Goal: Share content: Share content

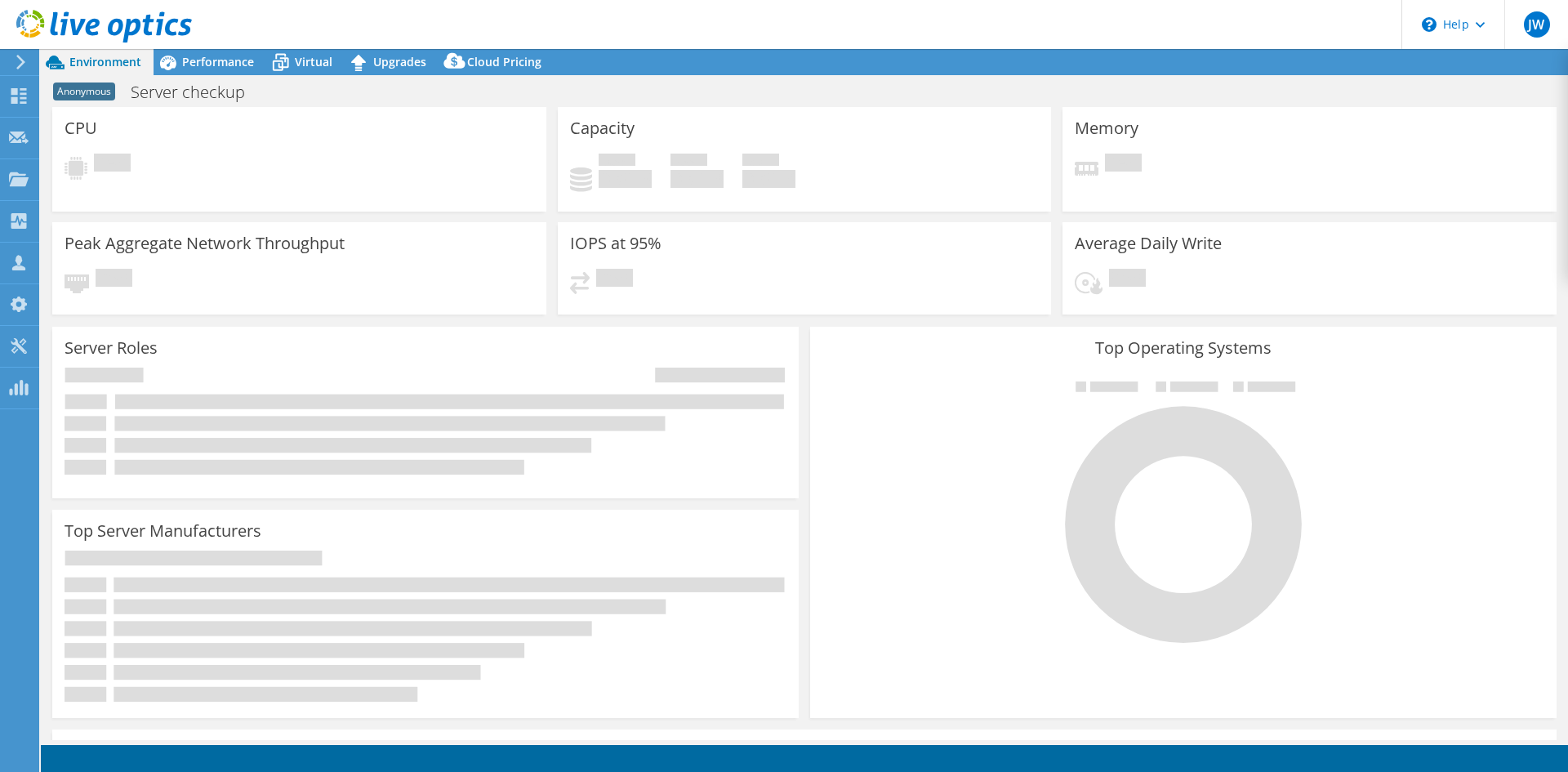
select select "USD"
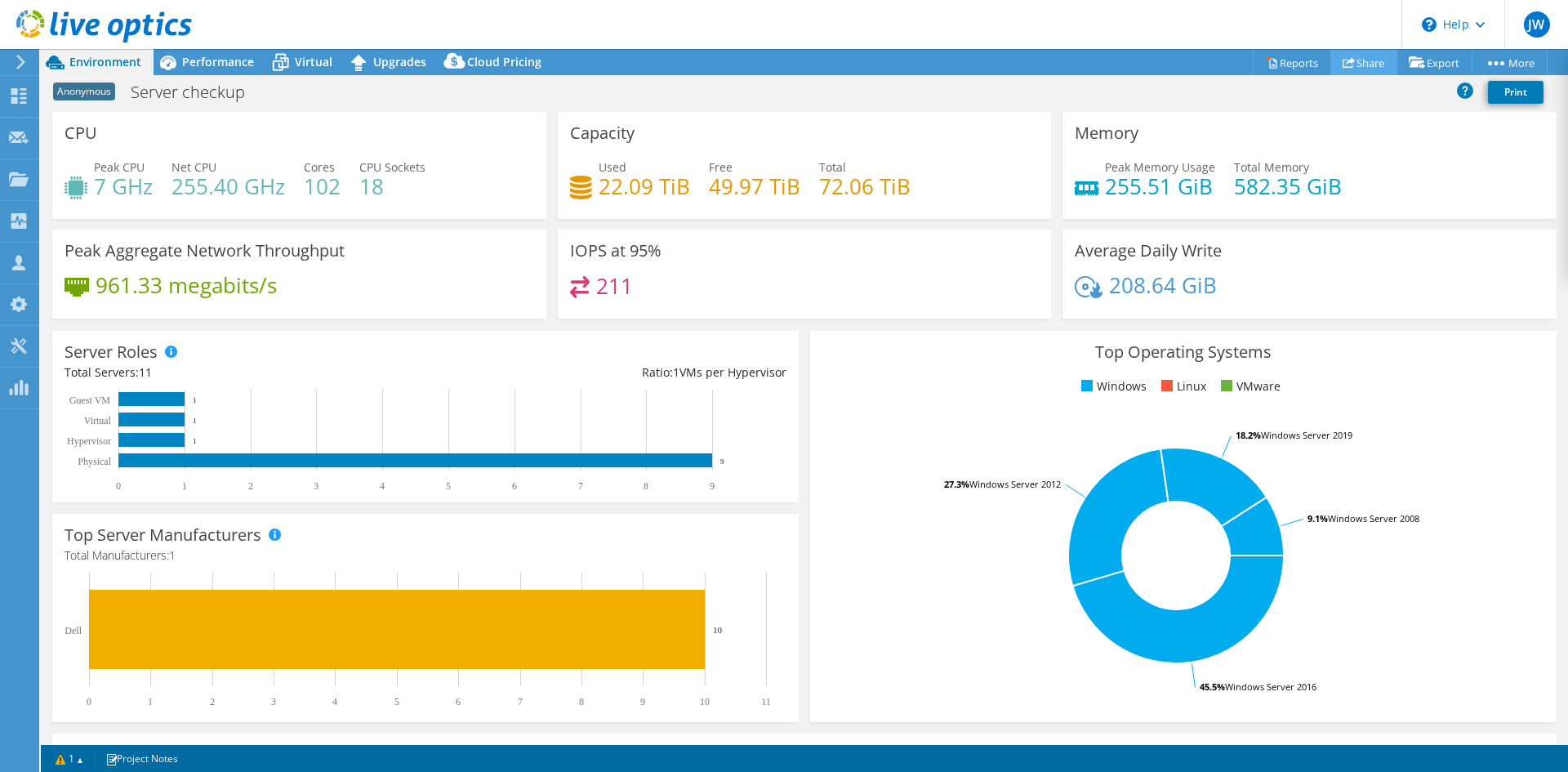
click at [1360, 65] on link "Share" at bounding box center [1364, 63] width 67 height 26
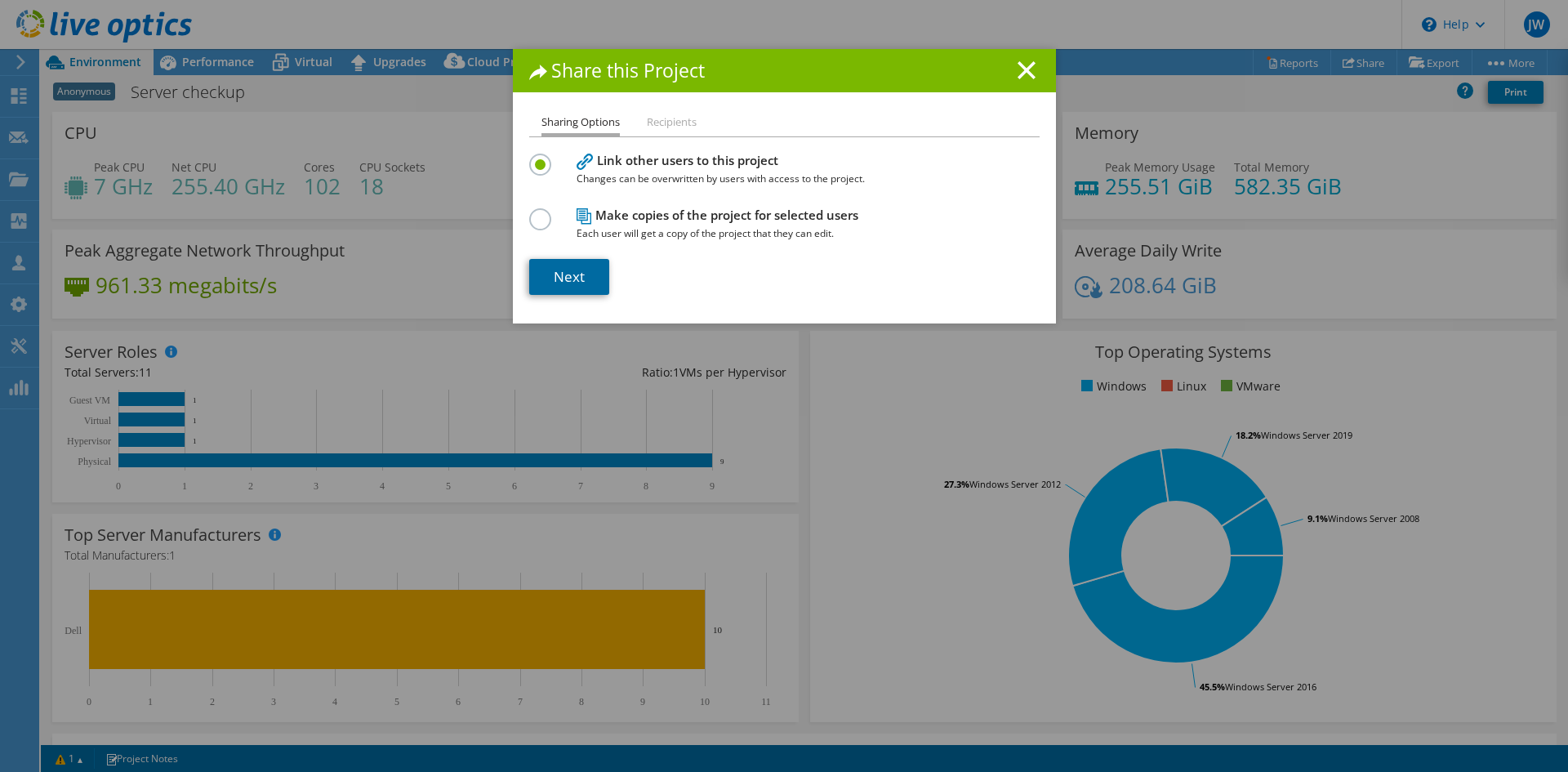
click at [576, 280] on link "Next" at bounding box center [569, 277] width 80 height 36
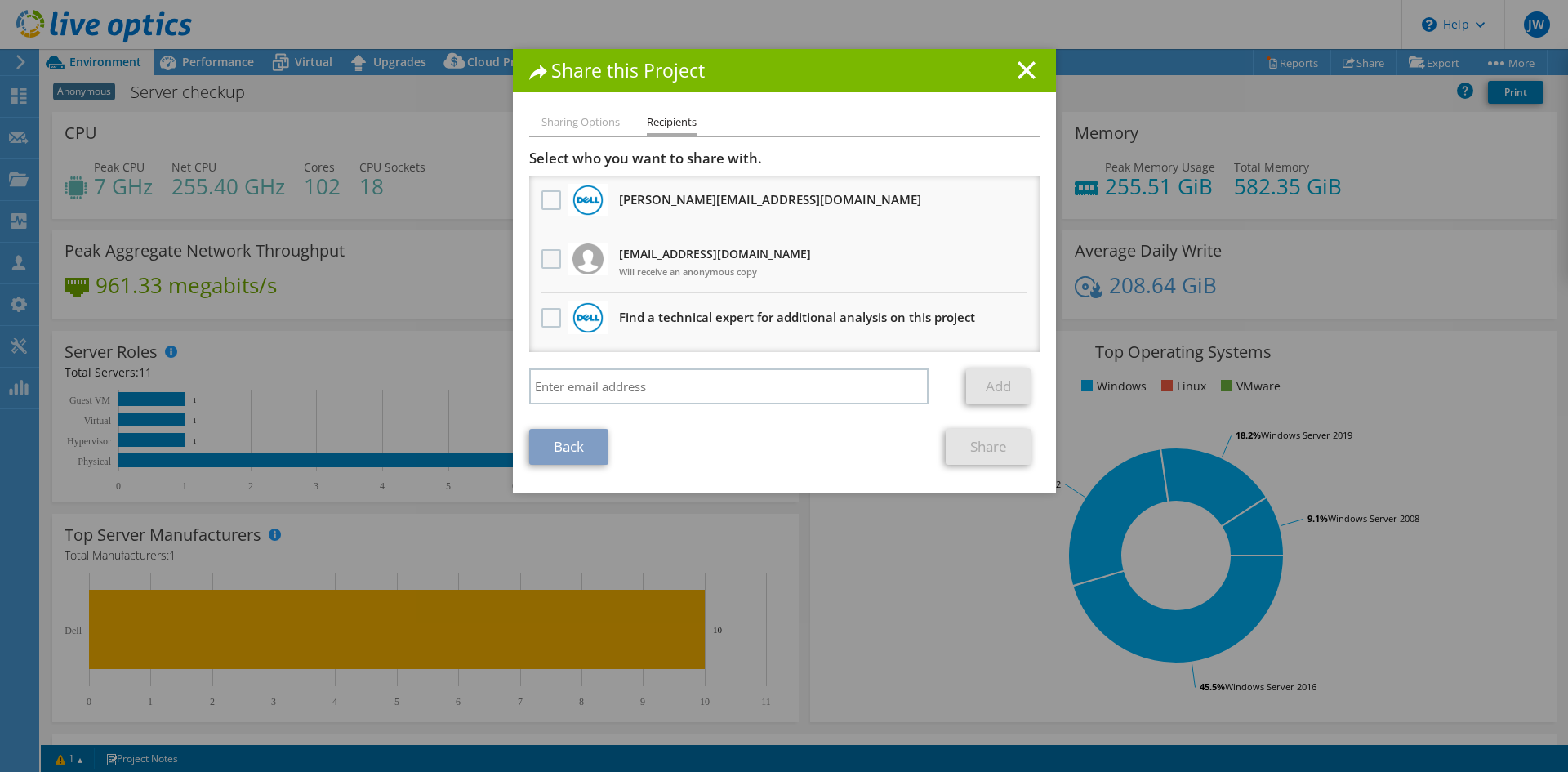
click at [551, 257] on label at bounding box center [554, 259] width 24 height 20
click at [0, 0] on input "checkbox" at bounding box center [0, 0] width 0 height 0
click at [979, 450] on link "Share" at bounding box center [989, 446] width 86 height 36
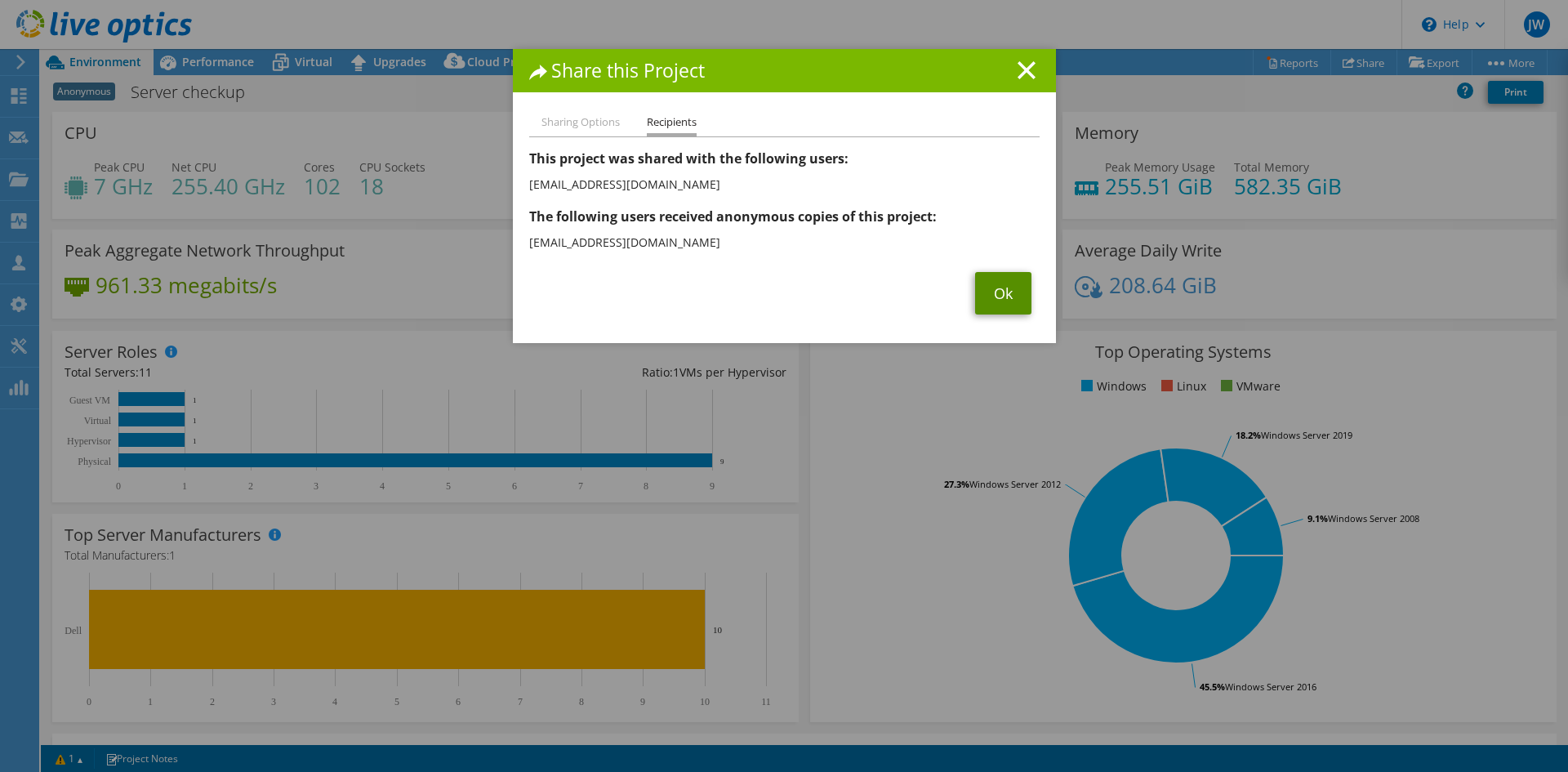
click at [1008, 286] on link "Ok" at bounding box center [1003, 293] width 57 height 43
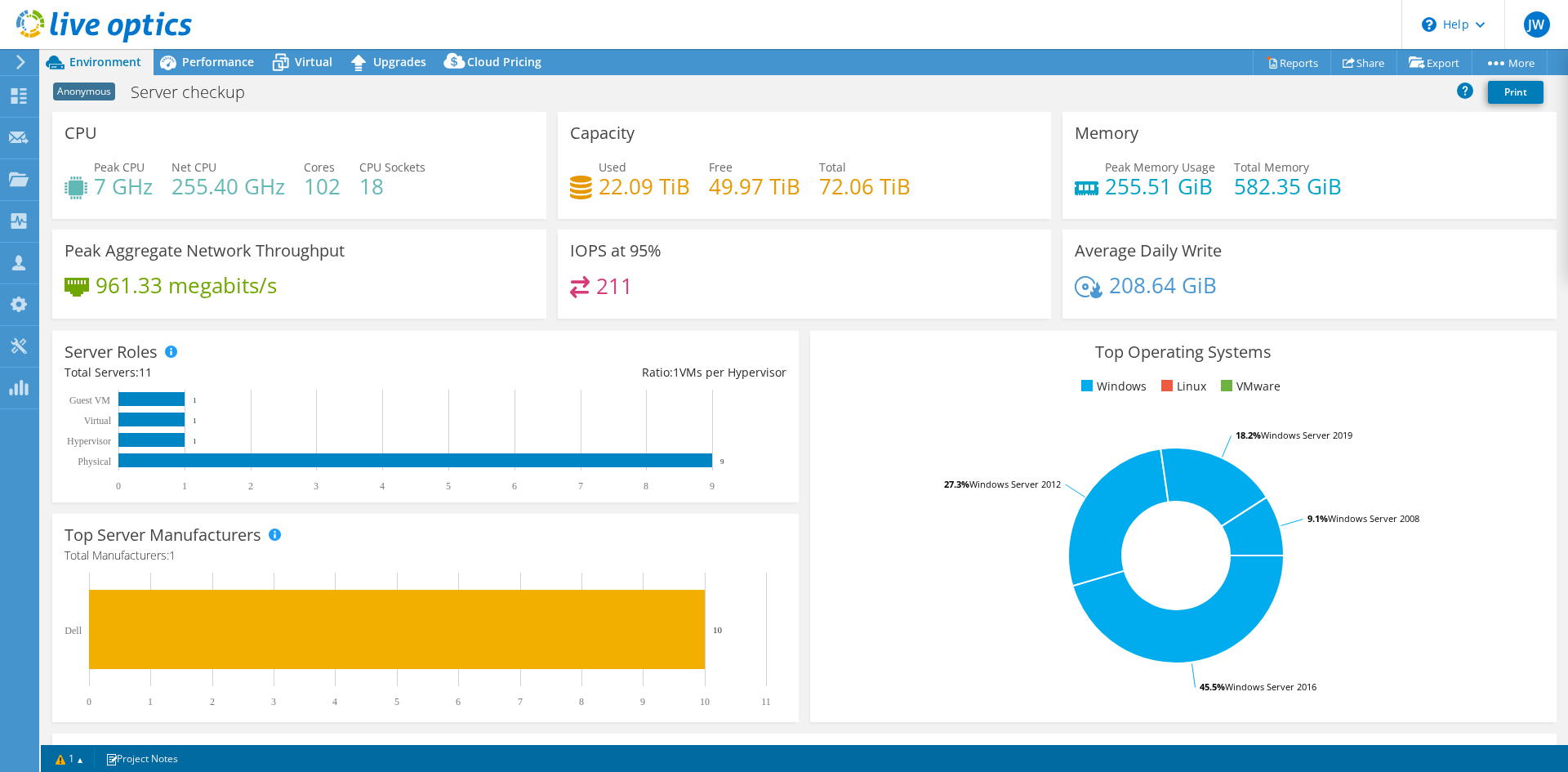
click at [80, 15] on icon at bounding box center [104, 26] width 176 height 33
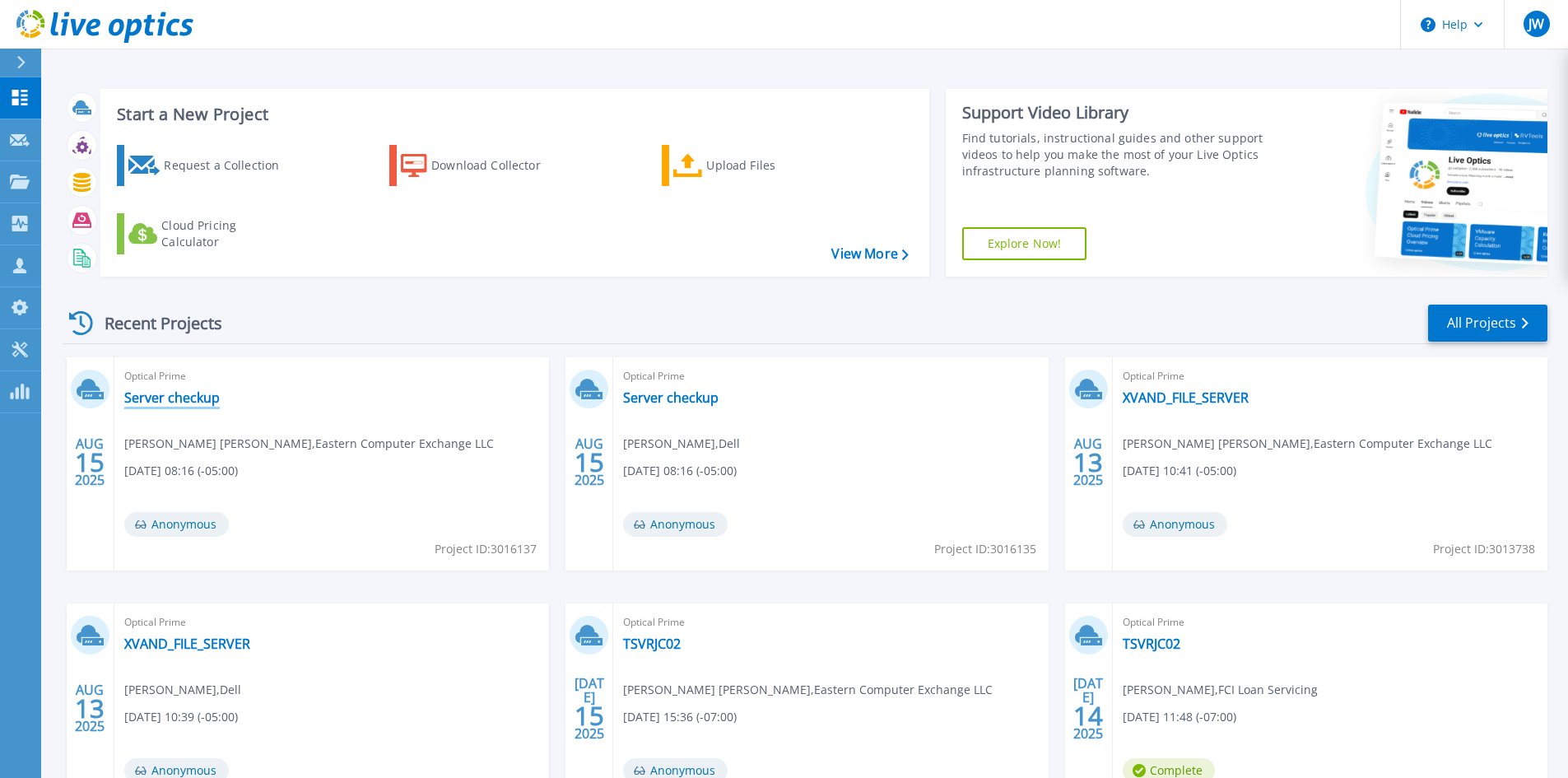
click at [173, 396] on link "Server checkup" at bounding box center [172, 397] width 96 height 16
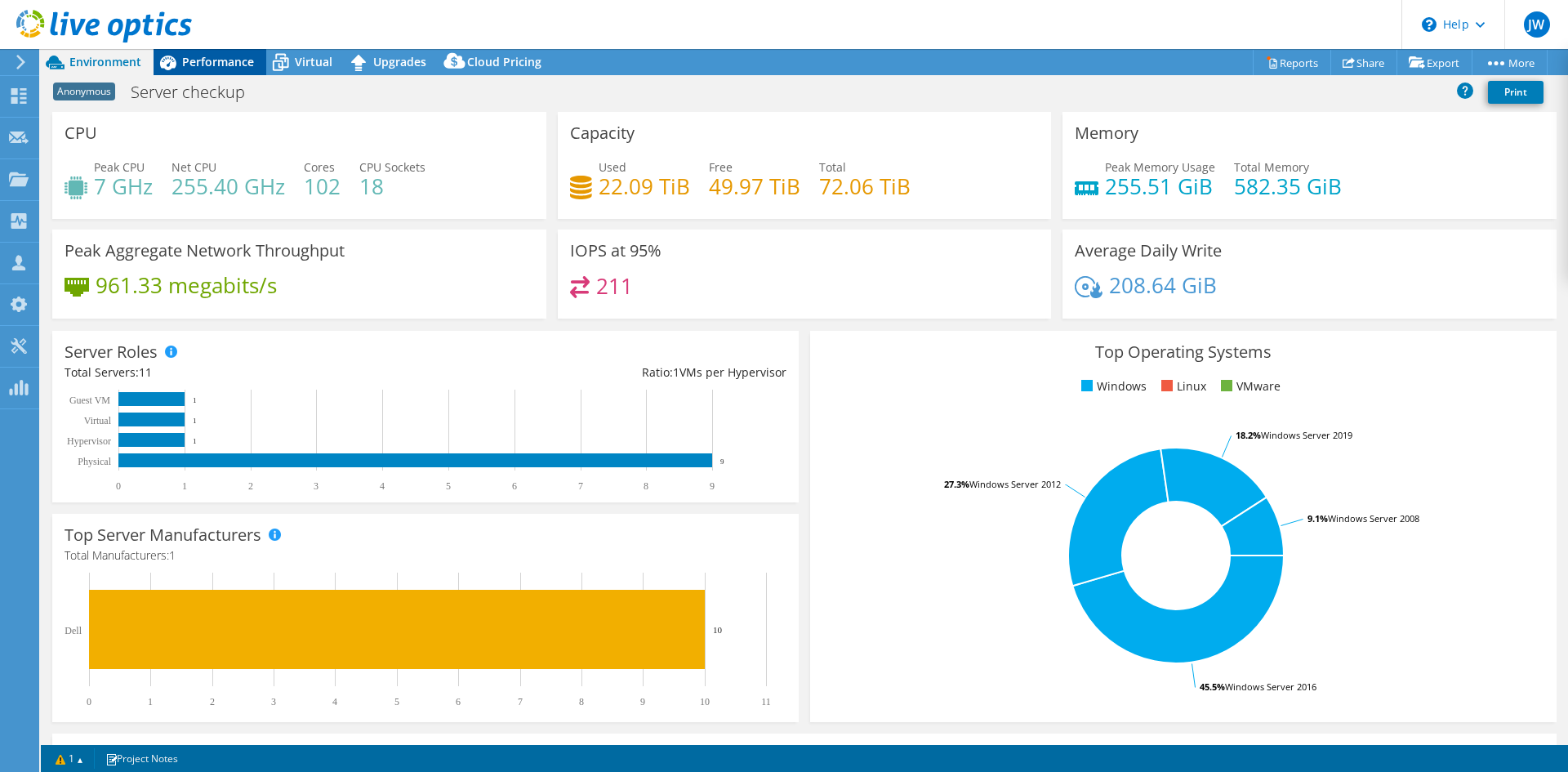
click at [213, 63] on span "Performance" at bounding box center [218, 62] width 72 height 15
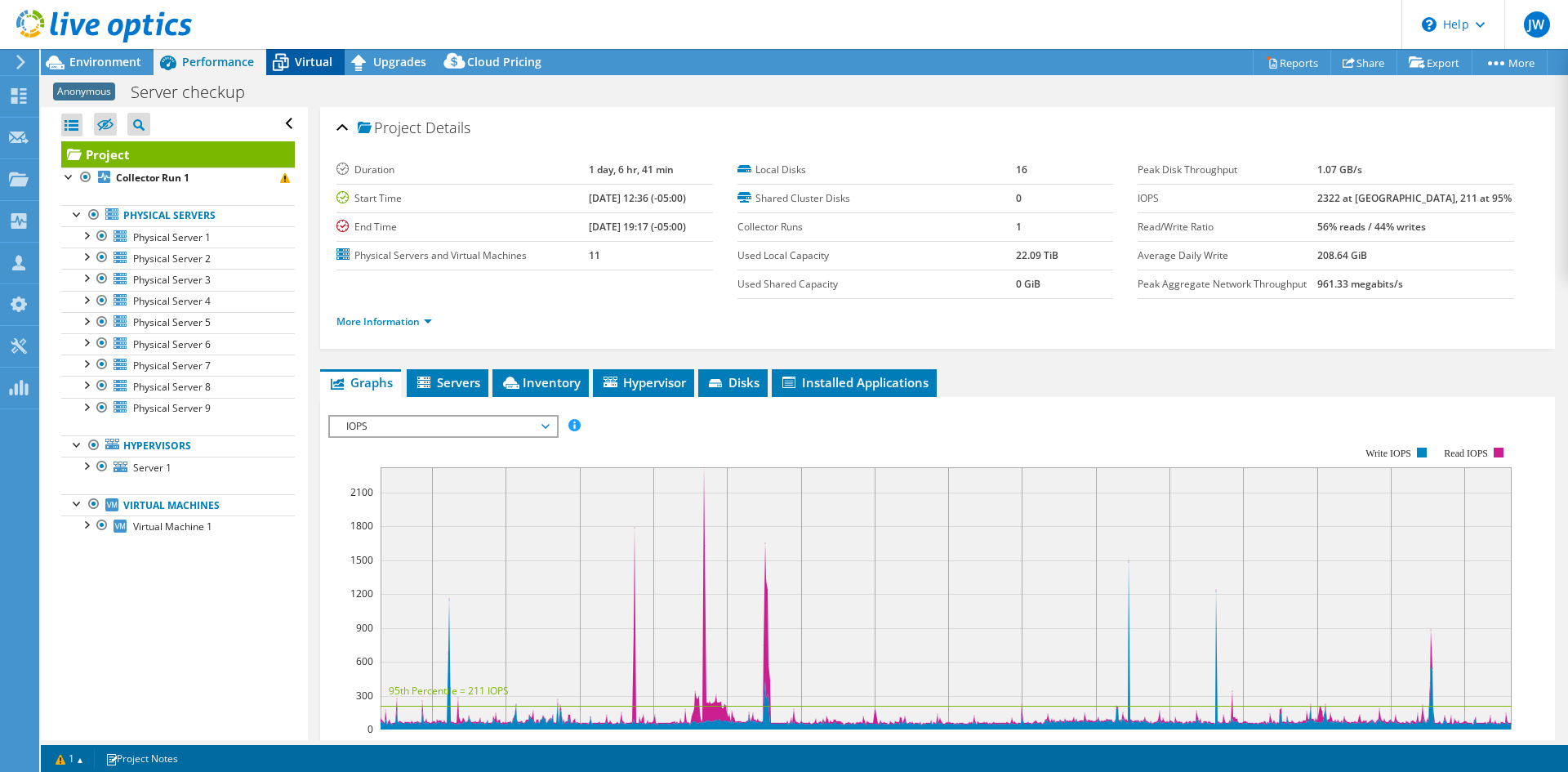
click at [311, 69] on div "Virtual" at bounding box center [305, 62] width 78 height 26
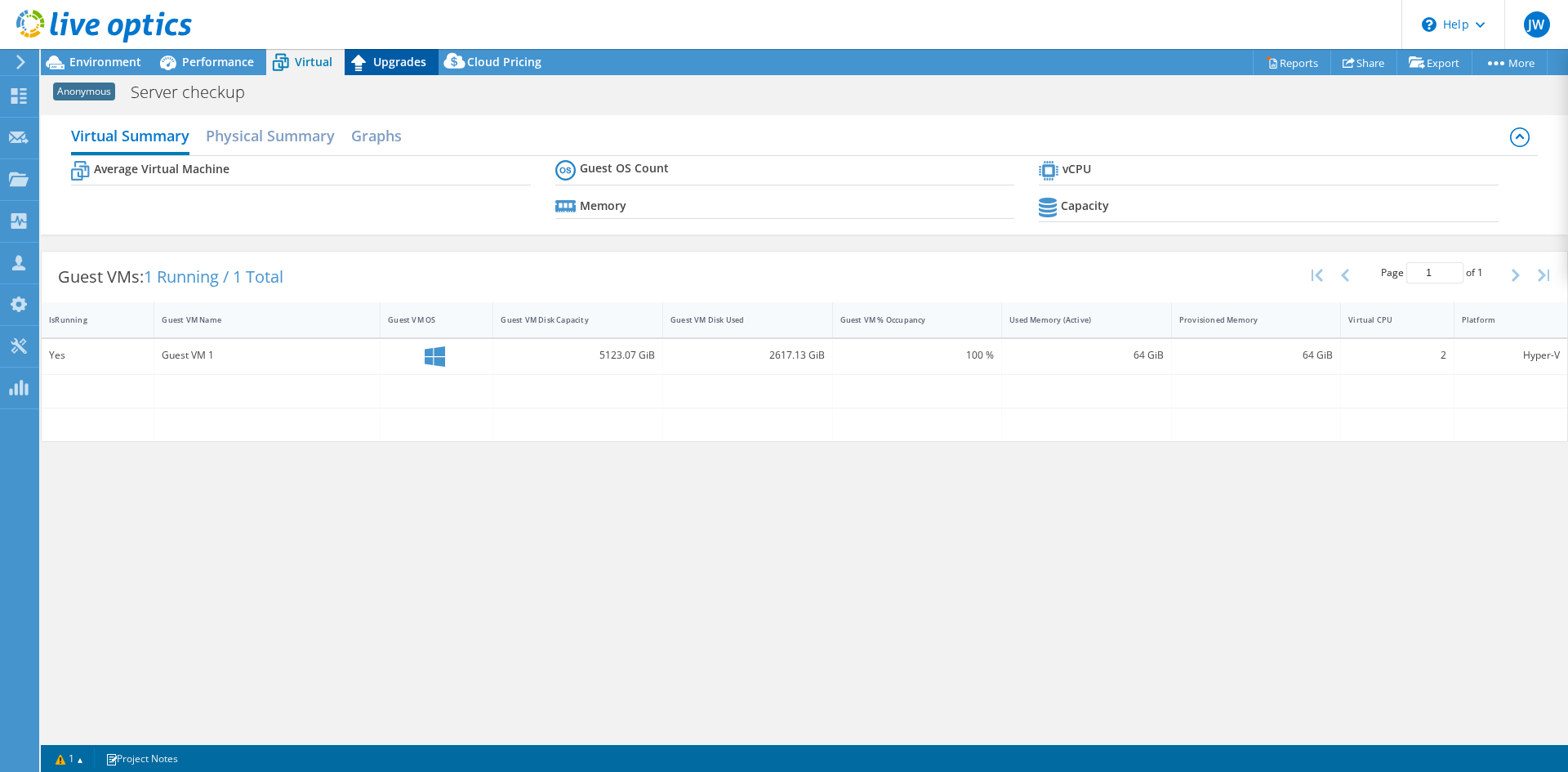
click at [386, 61] on span "Upgrades" at bounding box center [400, 62] width 53 height 15
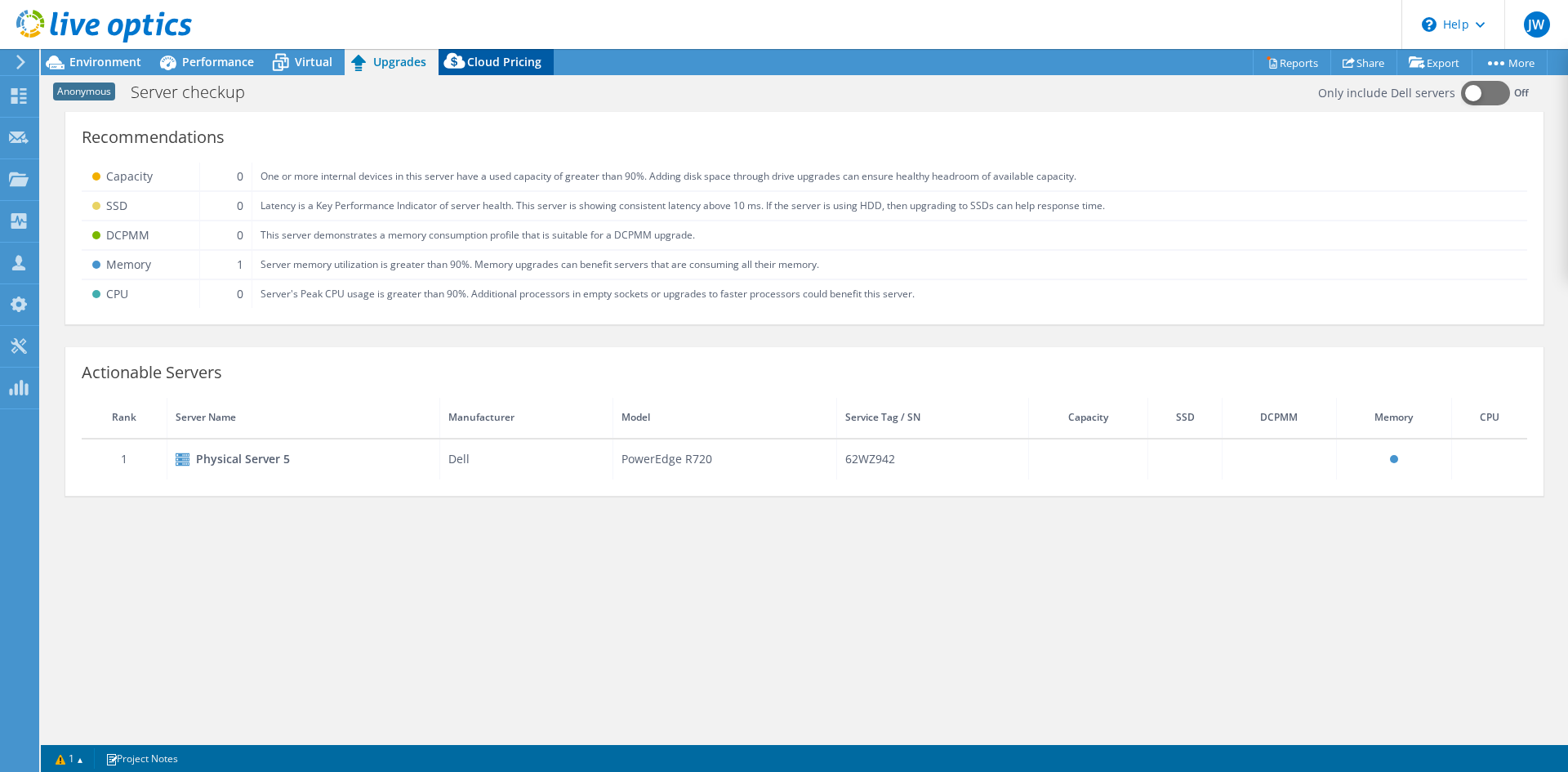
click at [504, 68] on span "Cloud Pricing" at bounding box center [504, 62] width 75 height 15
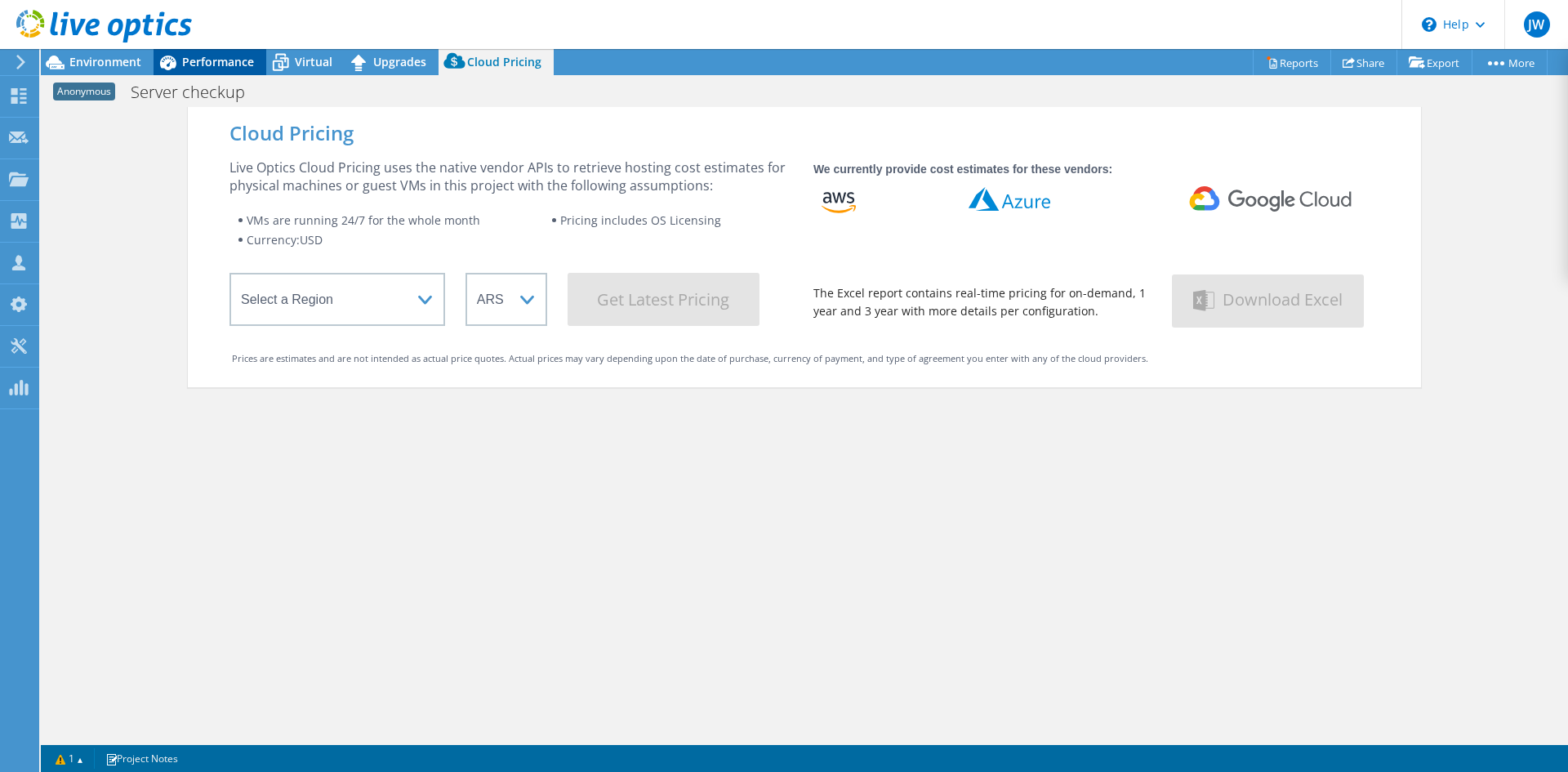
click at [175, 59] on icon at bounding box center [167, 62] width 28 height 28
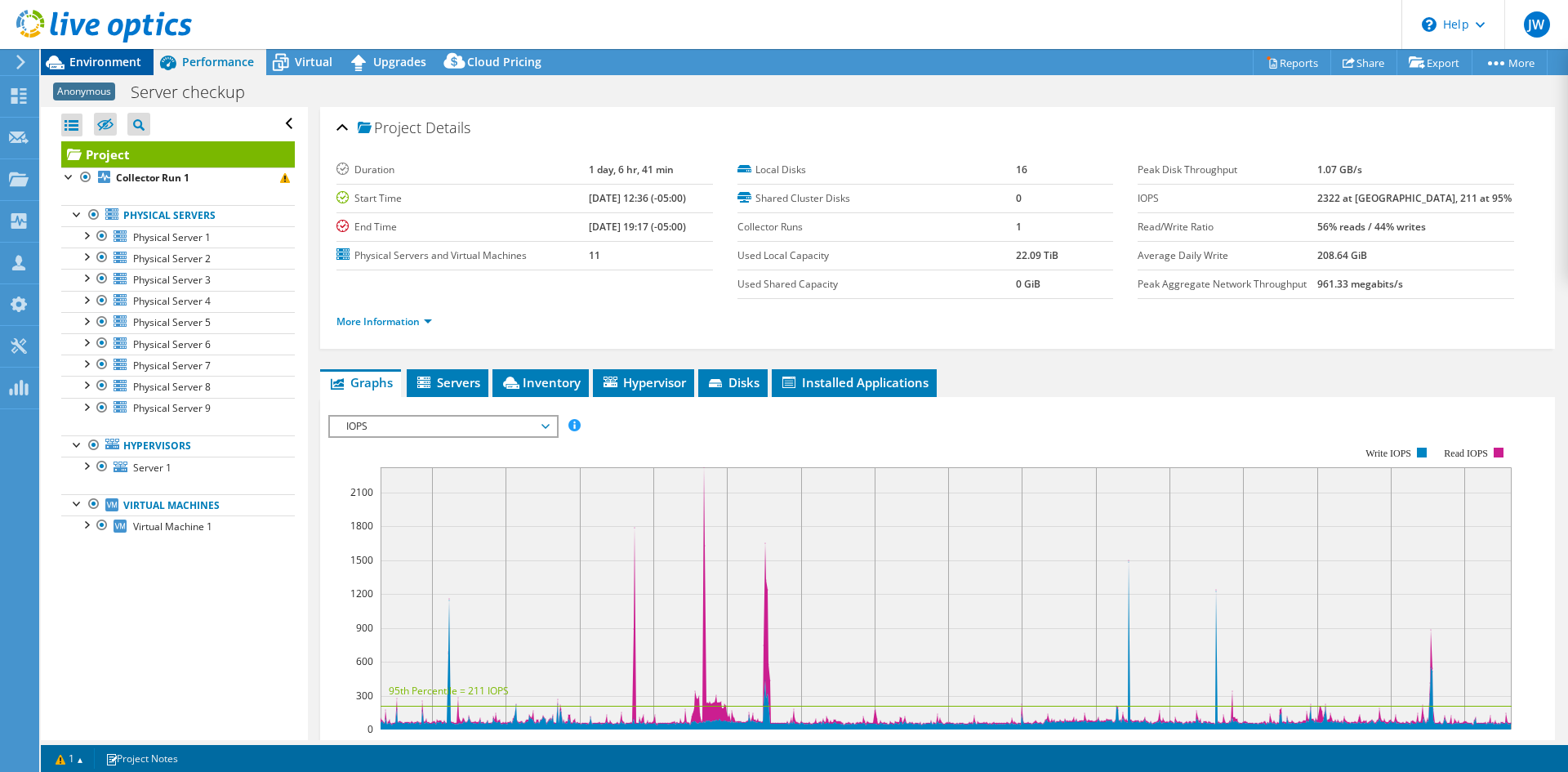
click at [129, 62] on span "Environment" at bounding box center [105, 62] width 72 height 15
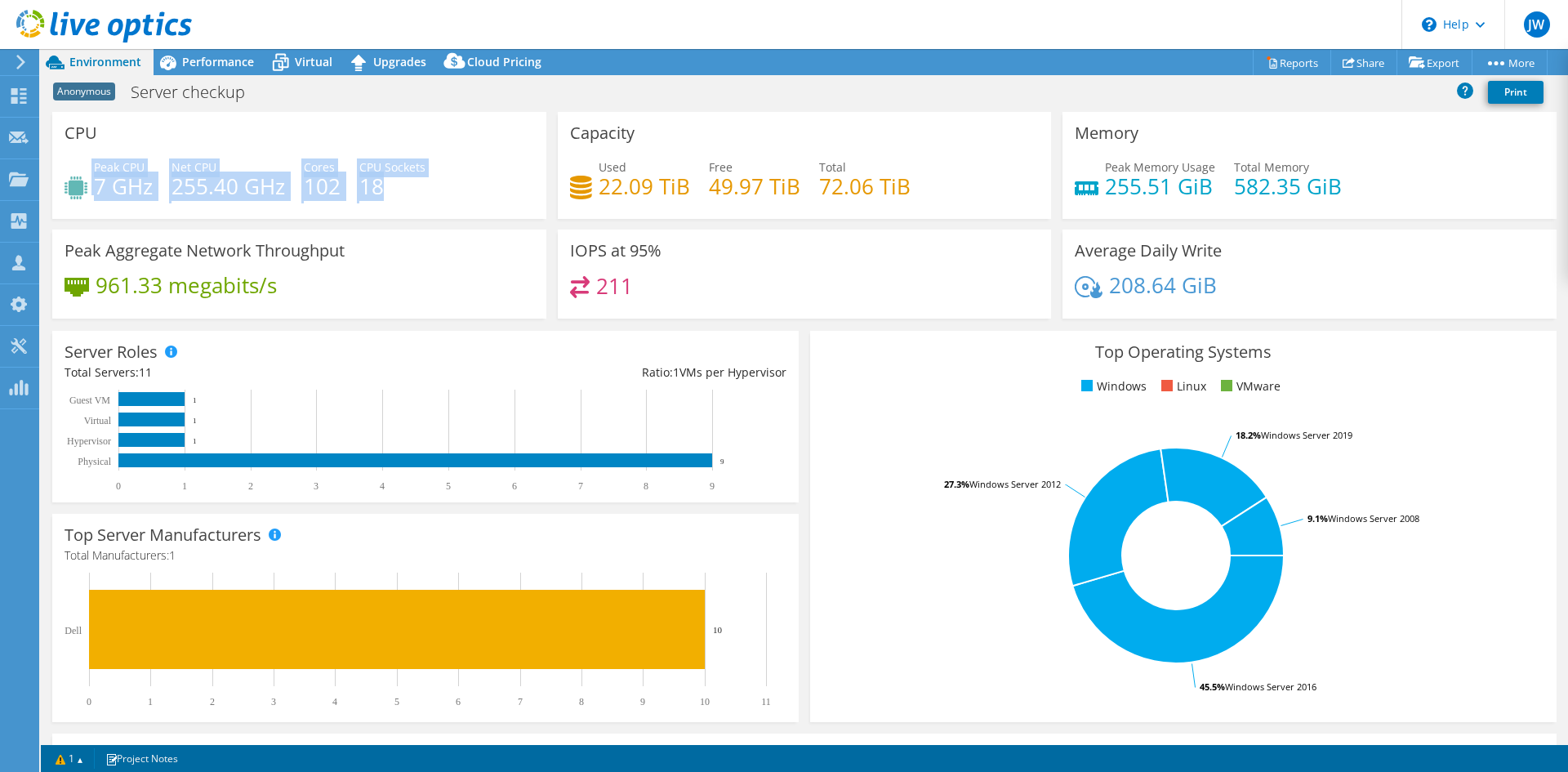
drag, startPoint x: 392, startPoint y: 186, endPoint x: 70, endPoint y: 182, distance: 322.0
click at [70, 182] on div "Peak CPU 7 GHz Net CPU 255.40 GHz Cores 102 CPU Sockets 18" at bounding box center [299, 185] width 470 height 53
click at [97, 182] on h4 "7 GHz" at bounding box center [123, 186] width 59 height 18
click at [235, 201] on div "Peak CPU 7 GHz Net CPU 255.40 GHz Cores 102 CPU Sockets 18" at bounding box center [299, 185] width 470 height 53
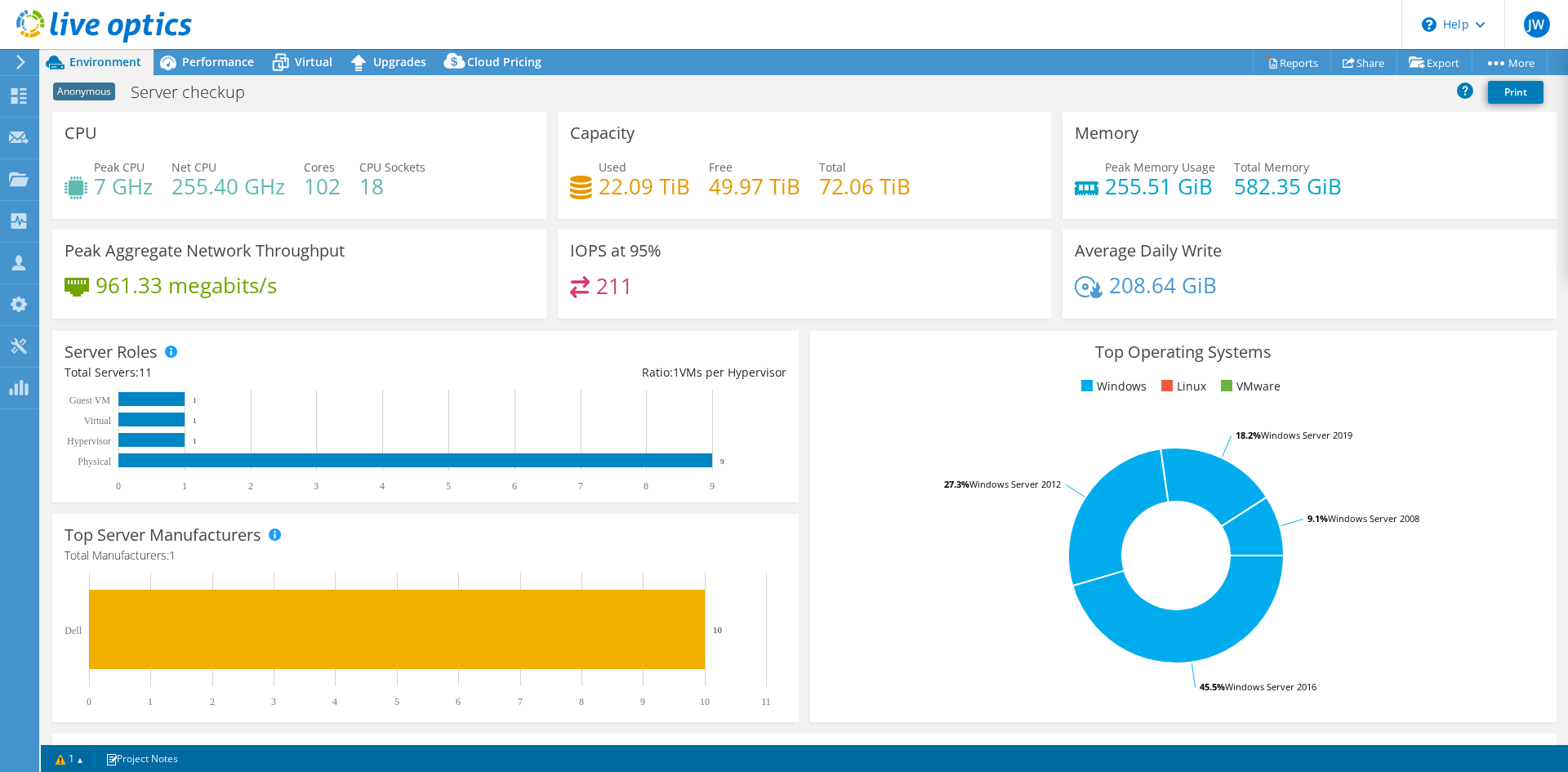
click at [327, 27] on header "JW Channel Partner [PERSON_NAME] [PERSON_NAME] [PERSON_NAME][EMAIL_ADDRESS][DOM…" at bounding box center [784, 24] width 1568 height 49
